Goal: Task Accomplishment & Management: Use online tool/utility

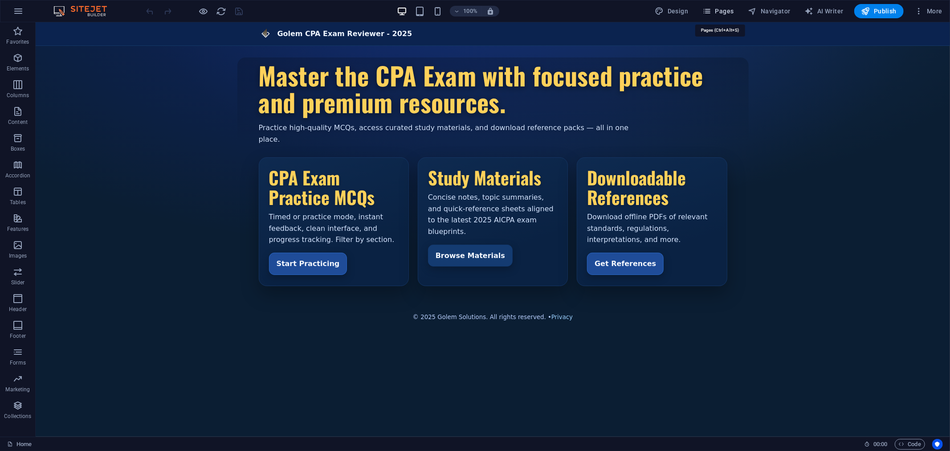
click at [727, 9] on span "Pages" at bounding box center [717, 11] width 31 height 9
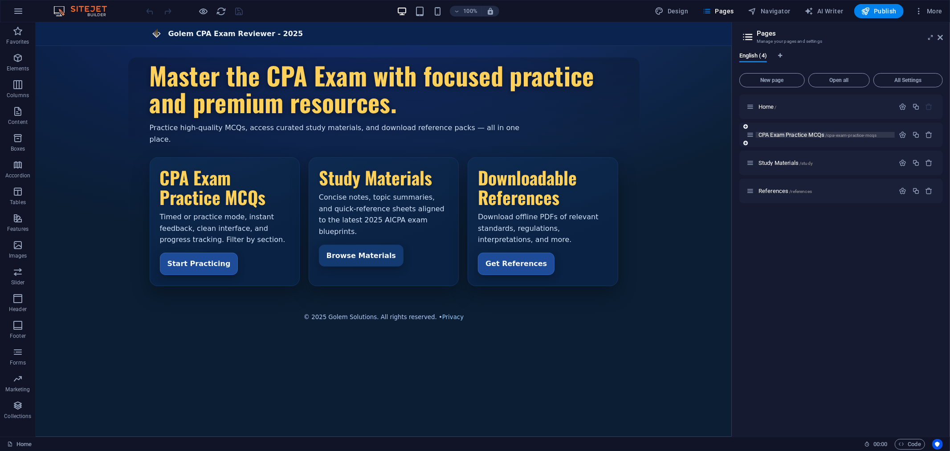
click at [773, 134] on span "CPA Exam Practice MCQs /cpa-exam-practice-mcqs" at bounding box center [817, 134] width 118 height 7
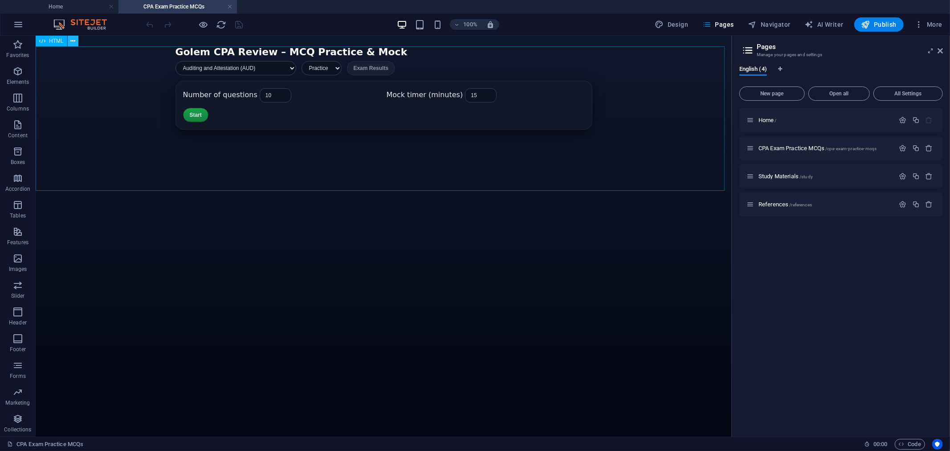
click at [72, 41] on icon at bounding box center [72, 41] width 5 height 9
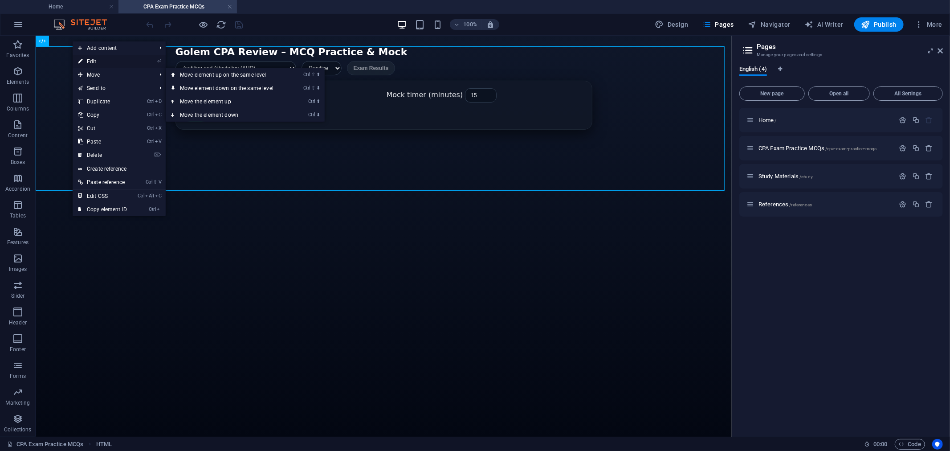
click at [102, 56] on link "⏎ Edit" at bounding box center [103, 61] width 60 height 13
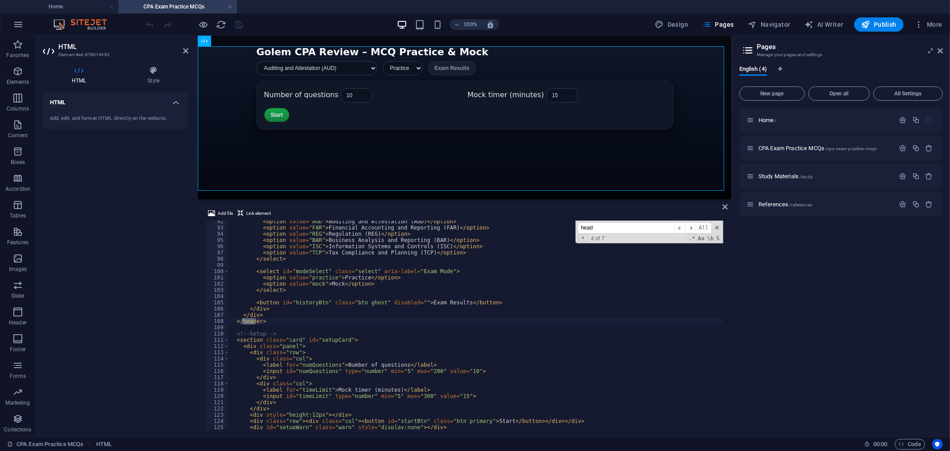
scroll to position [569, 0]
type input "head"
type textarea "</div>"
click at [277, 314] on div "< option value = "AUD" > Auditing and Attestation (AUD) </ option > < option va…" at bounding box center [499, 328] width 543 height 220
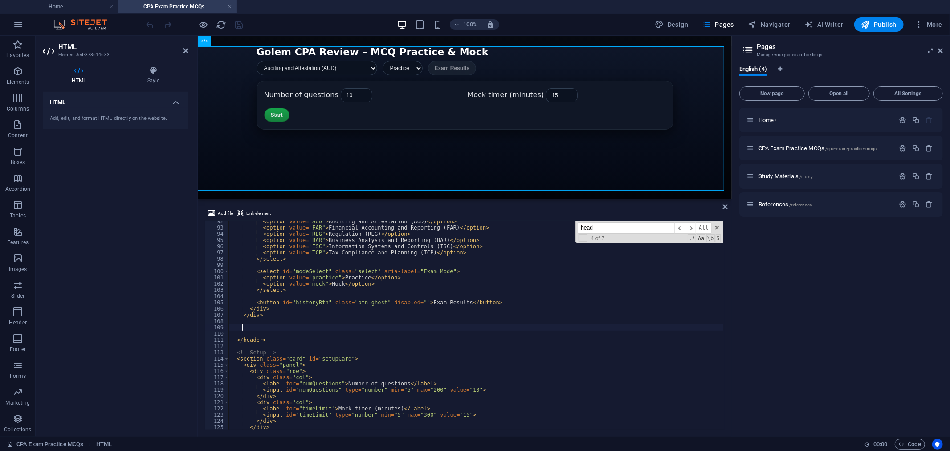
paste textarea
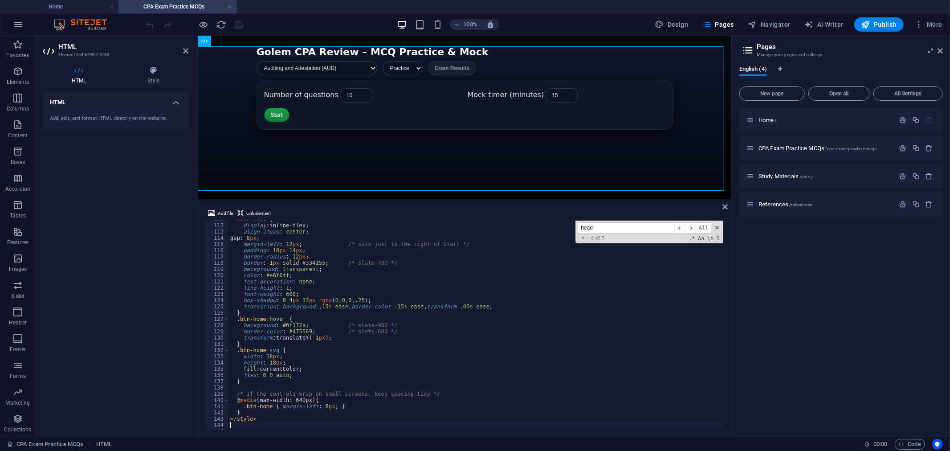
click at [269, 20] on div "100% Design Pages Navigator AI Writer Publish More" at bounding box center [545, 24] width 801 height 14
drag, startPoint x: 203, startPoint y: 23, endPoint x: 183, endPoint y: 14, distance: 22.2
click at [203, 23] on icon "button" at bounding box center [204, 25] width 10 height 10
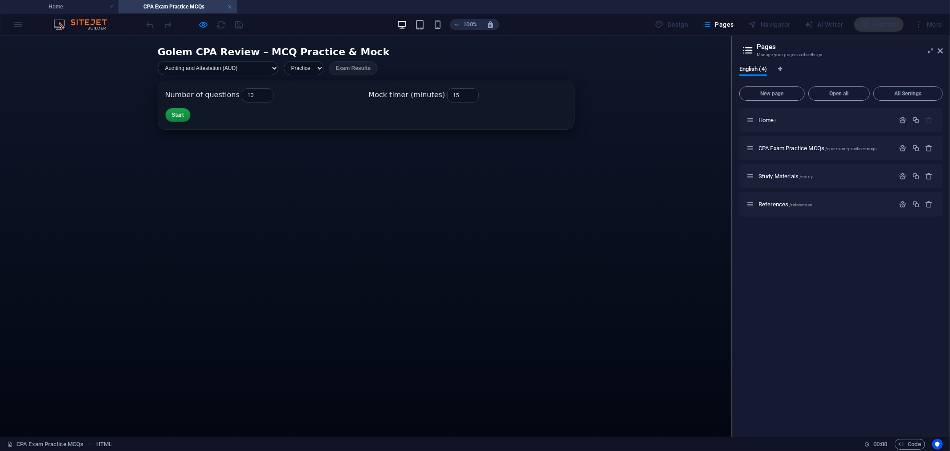
click at [212, 25] on div at bounding box center [195, 24] width 100 height 14
click at [201, 23] on icon "button" at bounding box center [204, 25] width 10 height 10
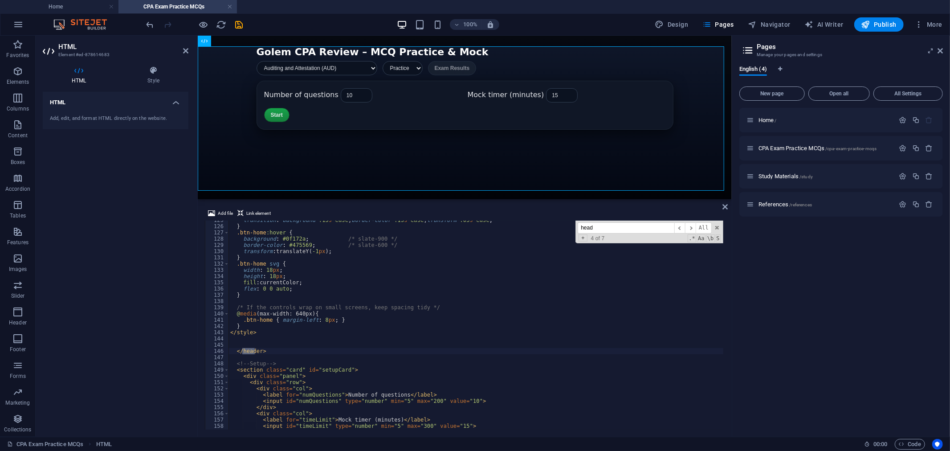
scroll to position [777, 0]
click at [281, 280] on div "transition : background .15 s ease , border-color .15 s ease , transform .05 s …" at bounding box center [499, 327] width 543 height 220
type textarea "</script>"
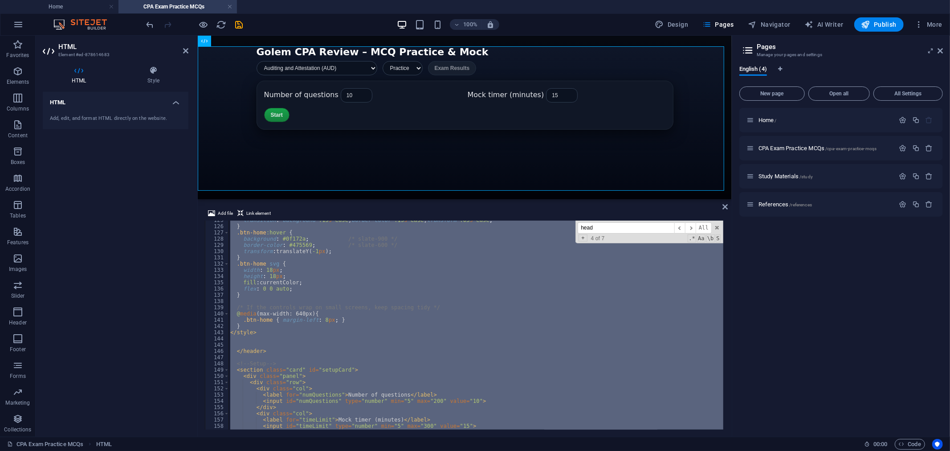
paste textarea
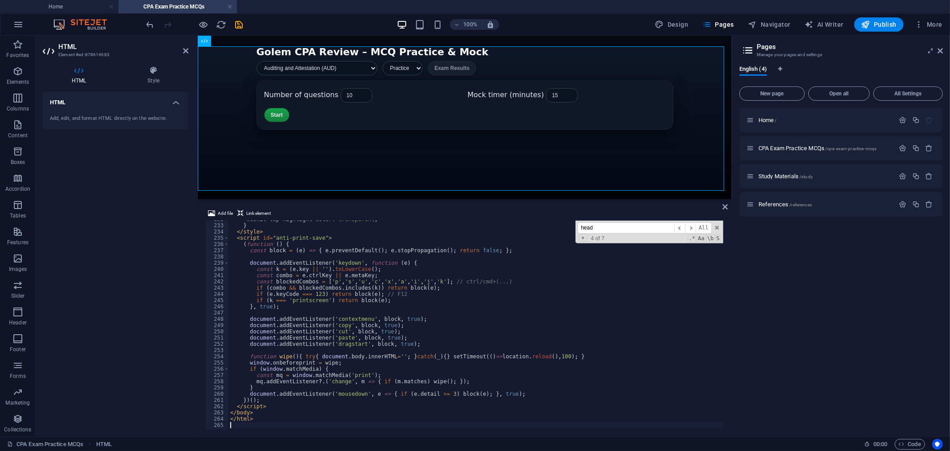
click at [298, 30] on div "100% Design Pages Navigator AI Writer Publish More" at bounding box center [545, 24] width 801 height 14
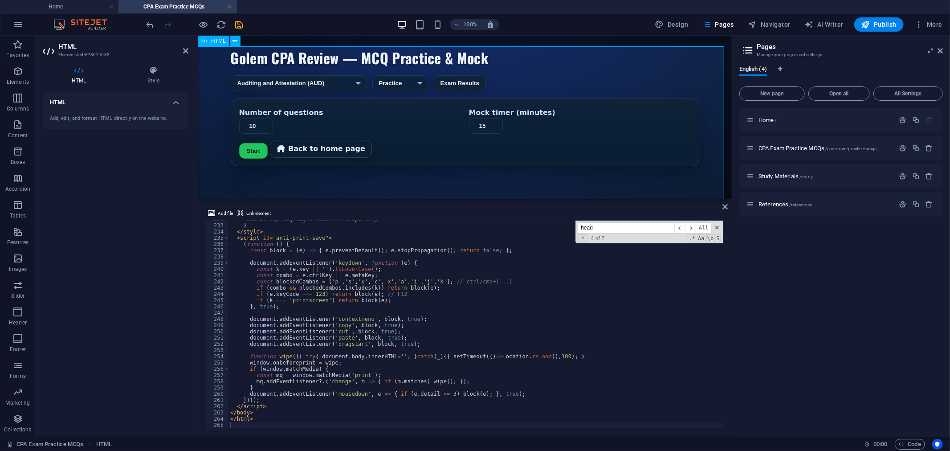
click at [364, 78] on div "Golem CPA Review — MCQ Practice & Mock Golem CPA Review — MCQ Practice & Mock A…" at bounding box center [464, 106] width 534 height 120
click at [200, 23] on icon "button" at bounding box center [204, 25] width 10 height 10
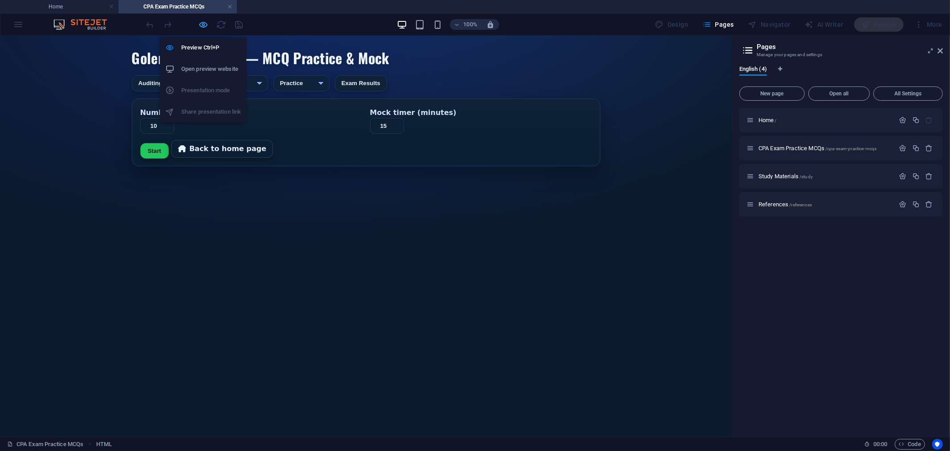
click at [206, 22] on icon "button" at bounding box center [204, 25] width 10 height 10
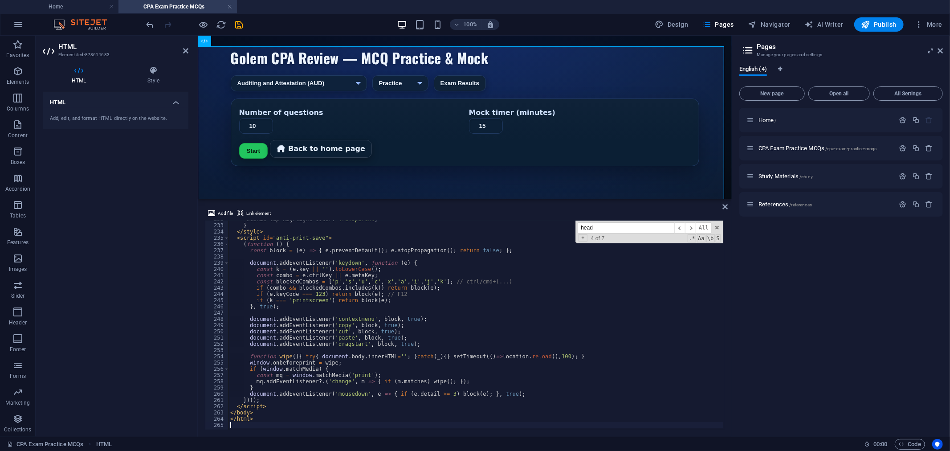
click at [284, 282] on div "-webkit-tap-highlight-color : transparent ; } </ style > < script id = "anti-pr…" at bounding box center [501, 326] width 546 height 220
type textarea "</html>"
click at [293, 24] on div "100% Design Pages Navigator AI Writer Publish More" at bounding box center [545, 24] width 801 height 14
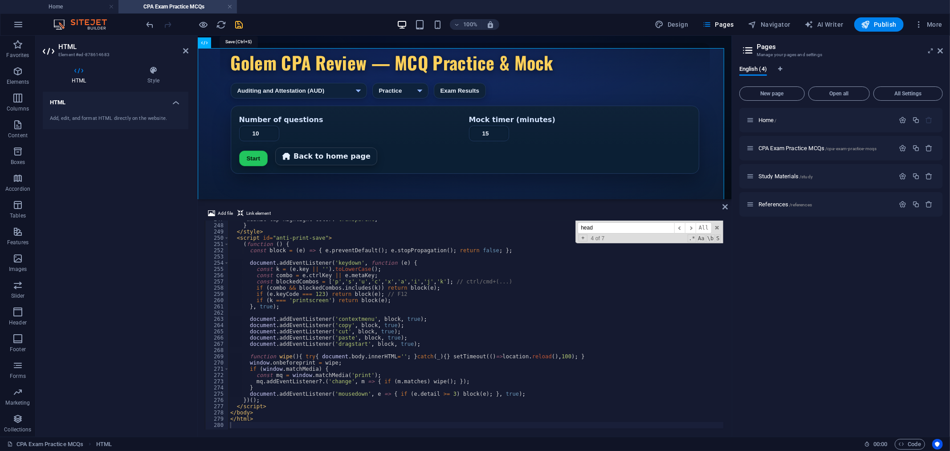
click at [237, 23] on icon "save" at bounding box center [239, 25] width 10 height 10
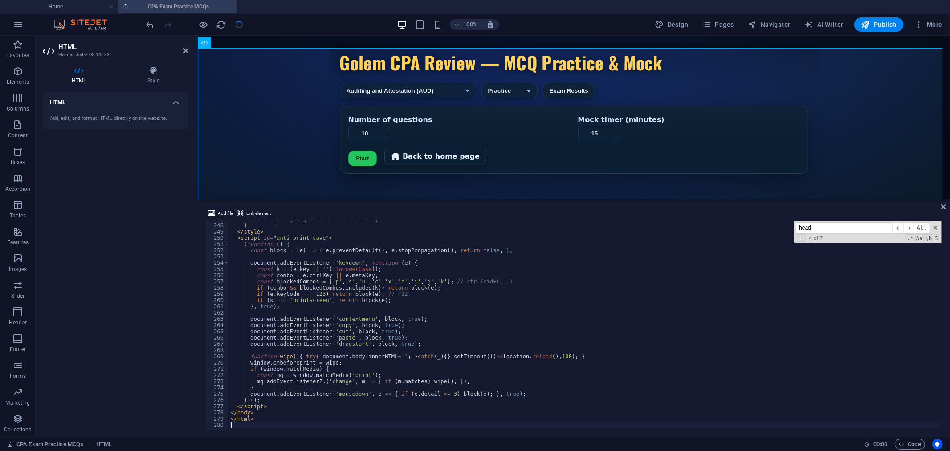
scroll to position [1537, 0]
click at [855, 24] on span "Publish" at bounding box center [878, 24] width 35 height 9
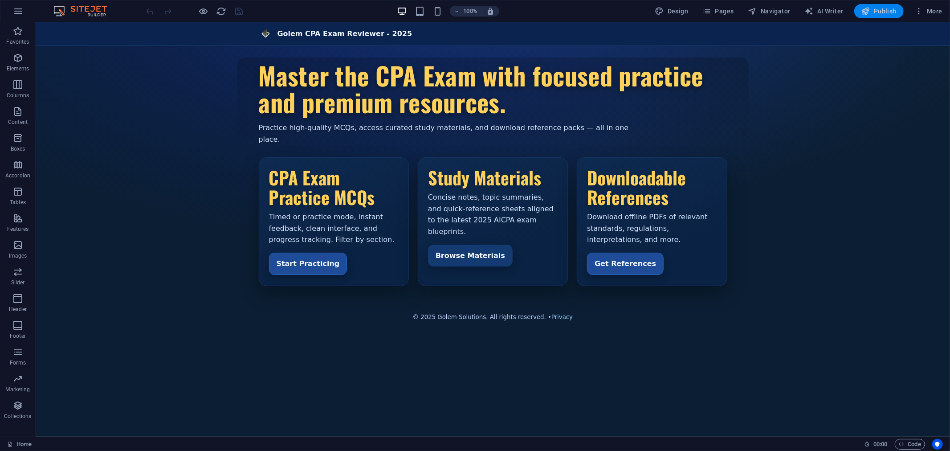
click at [855, 11] on span "Publish" at bounding box center [878, 11] width 35 height 9
click at [726, 10] on span "Pages" at bounding box center [717, 11] width 31 height 9
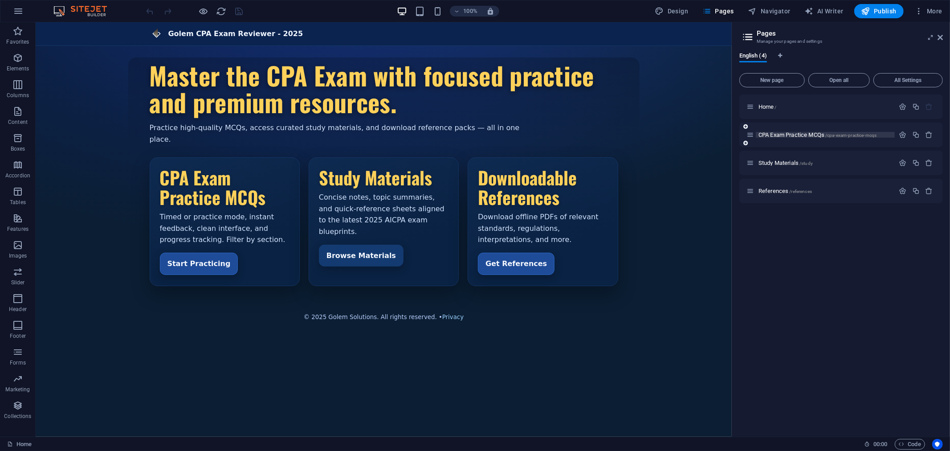
click at [784, 132] on span "CPA Exam Practice MCQs /cpa-exam-practice-mcqs" at bounding box center [817, 134] width 118 height 7
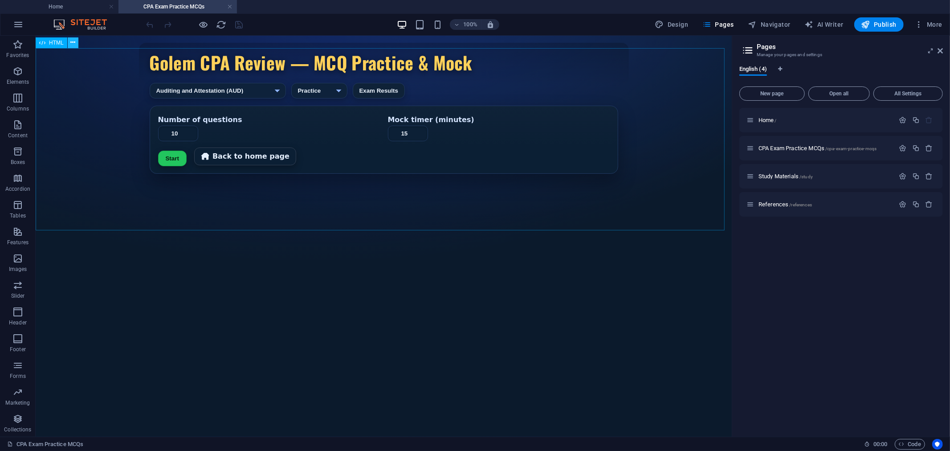
click at [72, 41] on icon at bounding box center [72, 42] width 5 height 9
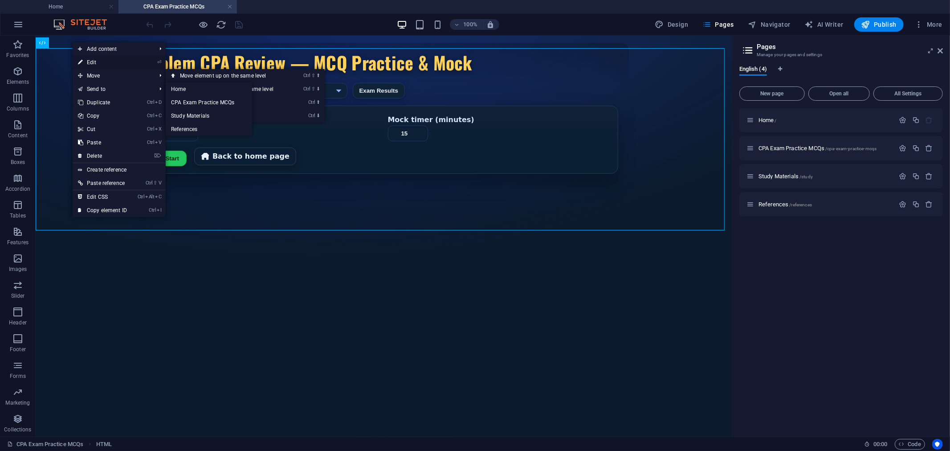
click at [95, 63] on link "⏎ Edit" at bounding box center [103, 62] width 60 height 13
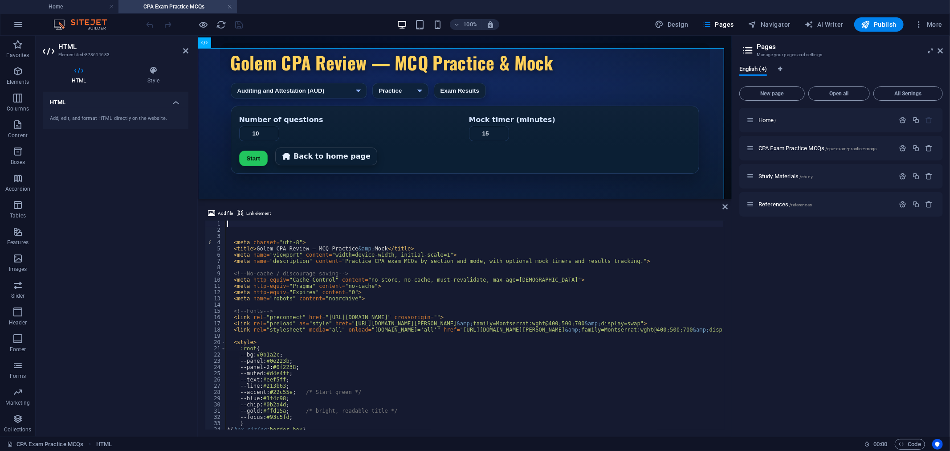
click at [263, 294] on div "< meta charset = "utf-8" > < title > Golem CPA Review — MCQ Practice &amp; Mock…" at bounding box center [507, 330] width 564 height 220
type textarea "<meta http-equiv="Expires" content="0">"
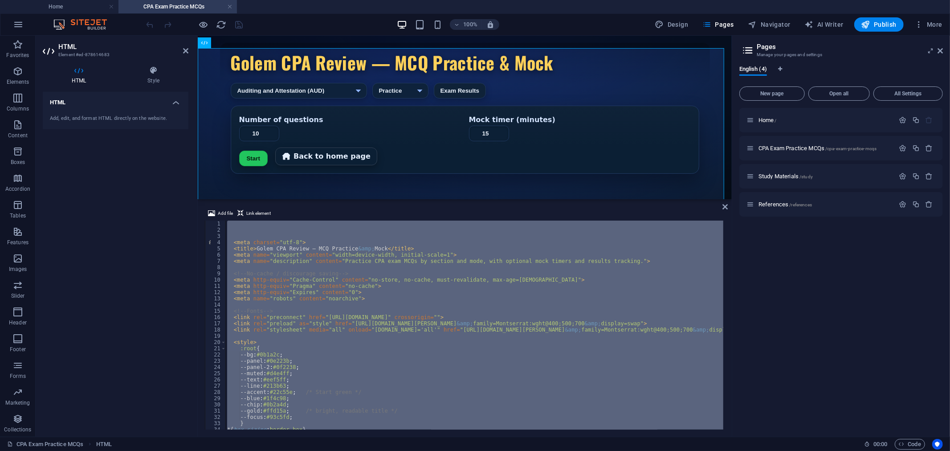
scroll to position [1644, 0]
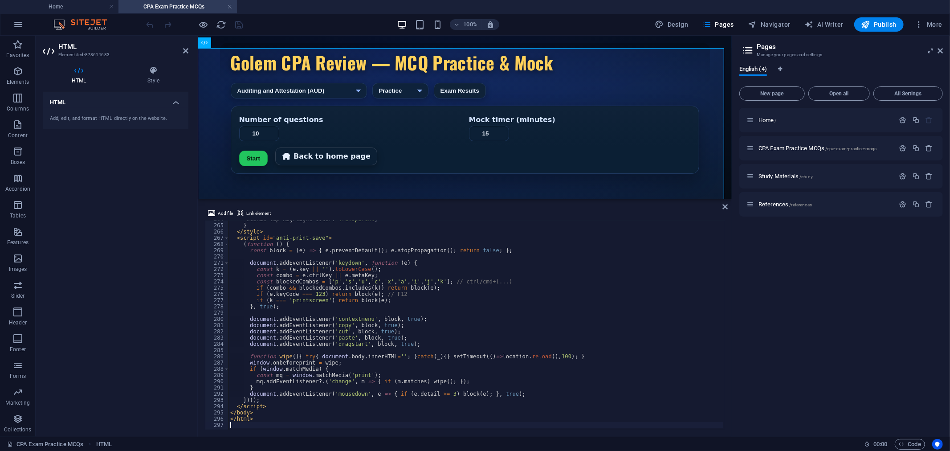
click at [304, 23] on div "100% Design Pages Navigator AI Writer Publish More" at bounding box center [545, 24] width 801 height 14
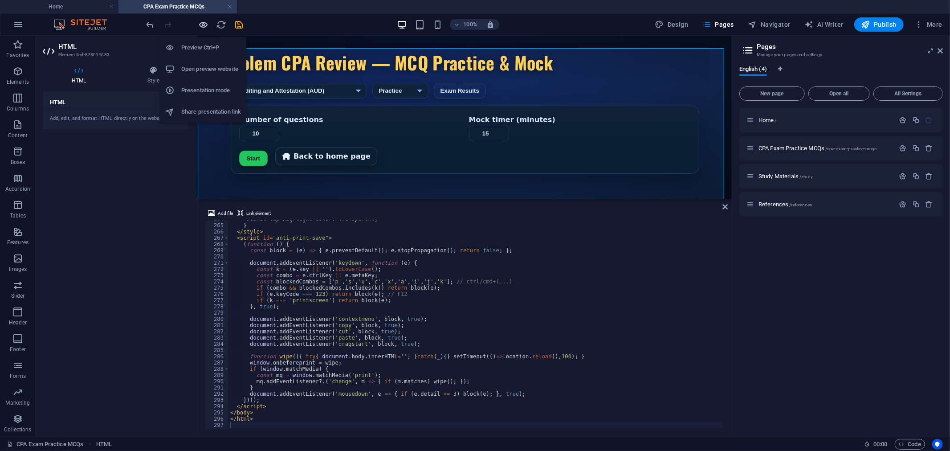
click at [206, 23] on icon "button" at bounding box center [204, 25] width 10 height 10
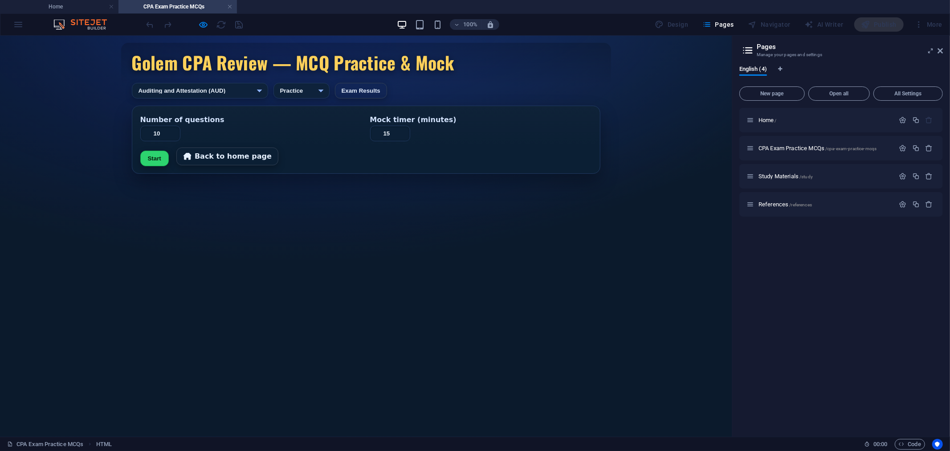
click at [149, 165] on button "Start" at bounding box center [154, 158] width 28 height 16
click at [214, 163] on link "Back to home page" at bounding box center [227, 156] width 102 height 18
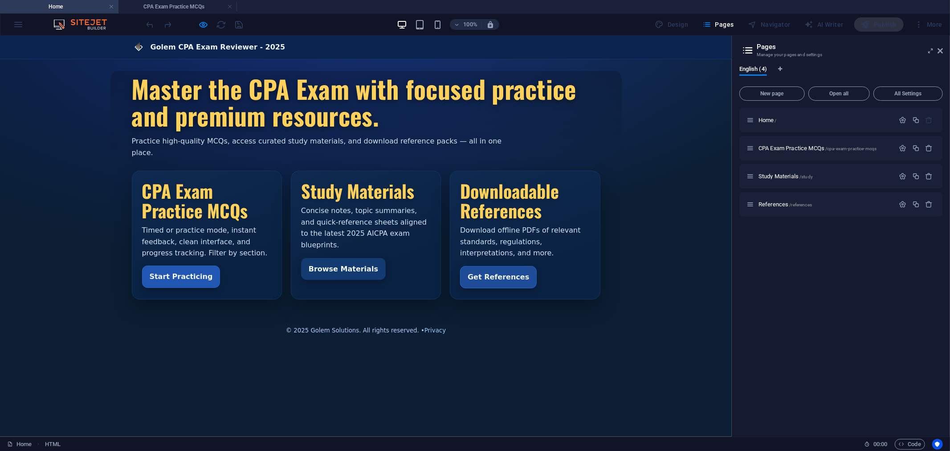
click at [174, 266] on link "Start Practicing" at bounding box center [181, 276] width 78 height 22
click at [774, 147] on span "CPA Exam Practice MCQs /cpa-exam-practice-mcqs" at bounding box center [817, 148] width 118 height 7
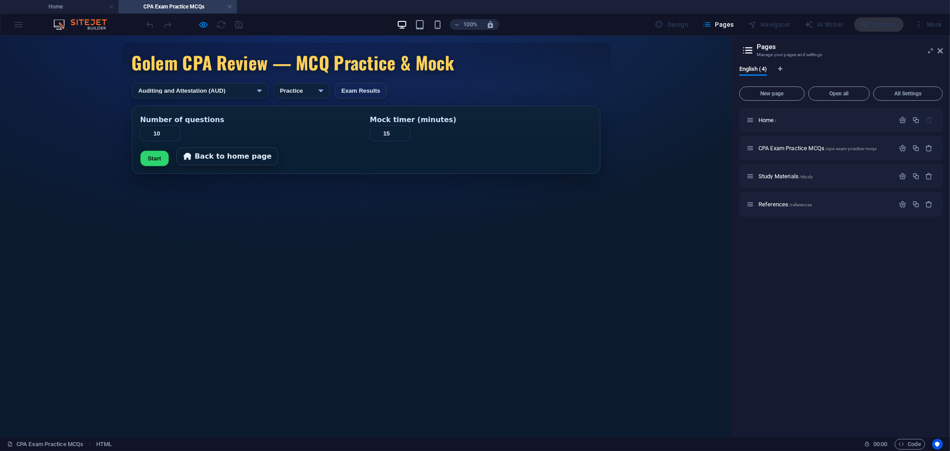
click at [150, 161] on button "Start" at bounding box center [154, 158] width 28 height 16
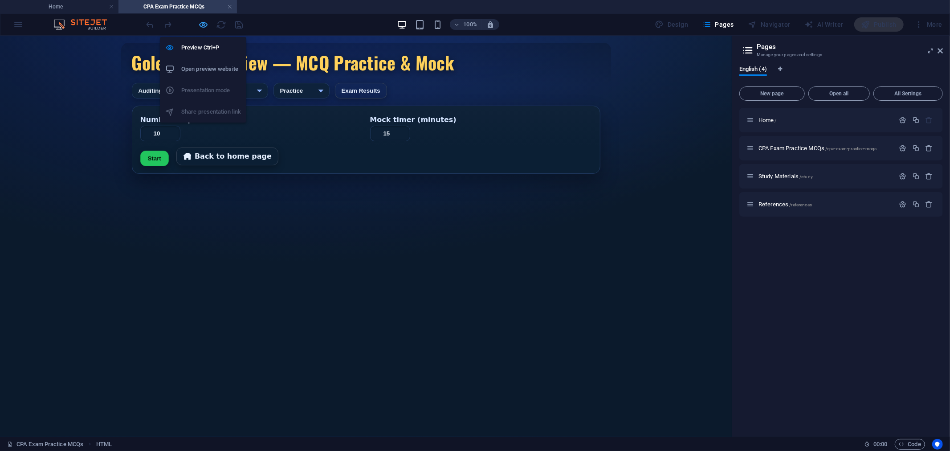
click at [204, 24] on icon "button" at bounding box center [204, 25] width 10 height 10
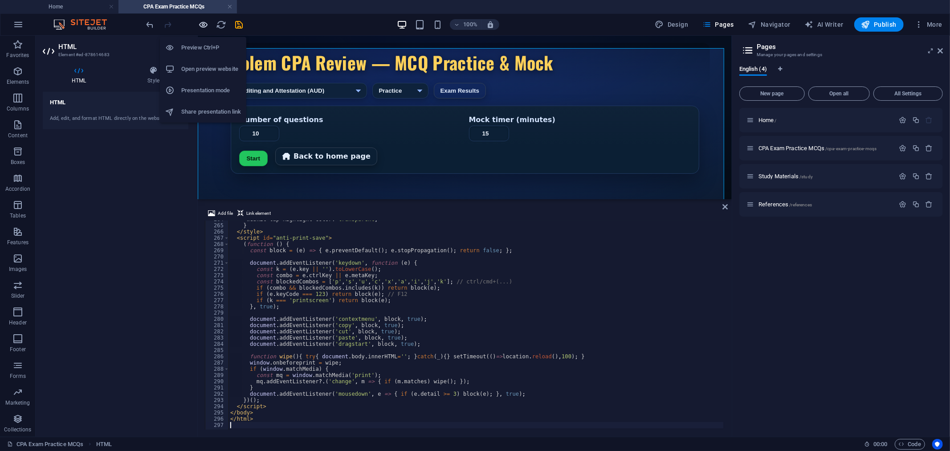
click at [201, 25] on icon "button" at bounding box center [204, 25] width 10 height 10
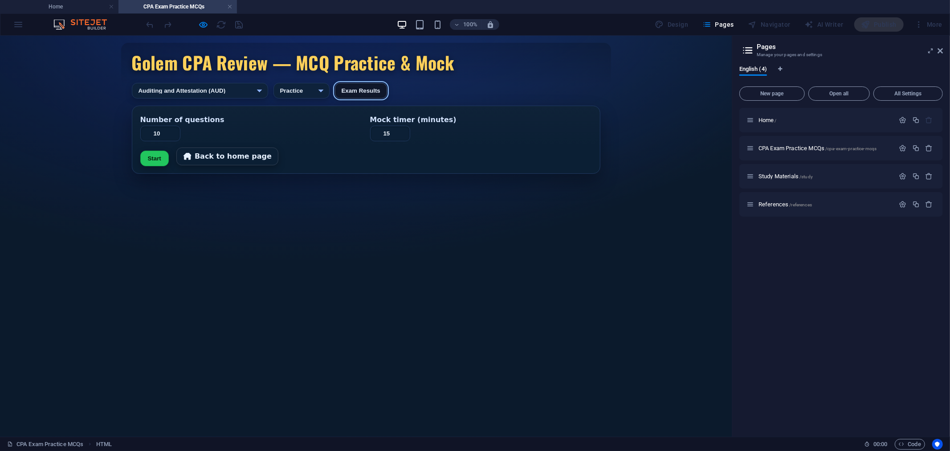
click at [387, 86] on button "Exam Results" at bounding box center [361, 90] width 52 height 16
click at [233, 162] on link "Back to home page" at bounding box center [227, 156] width 102 height 18
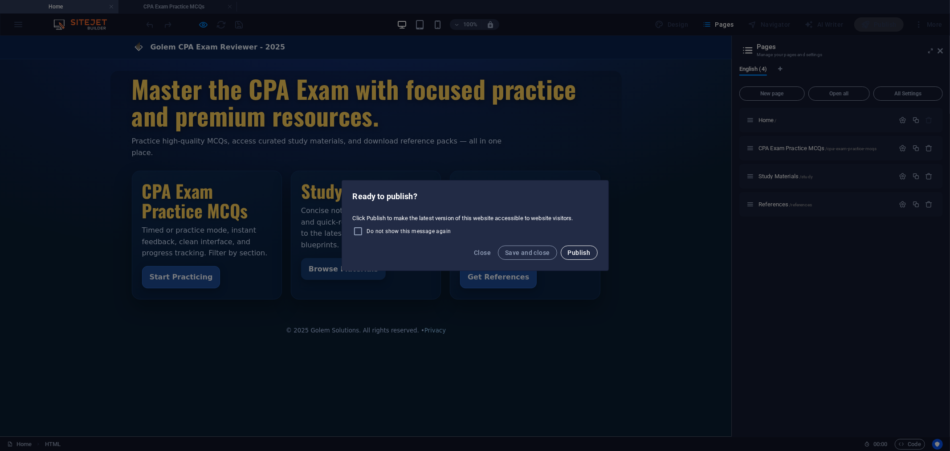
click at [570, 254] on span "Publish" at bounding box center [579, 252] width 23 height 7
